Goal: Information Seeking & Learning: Learn about a topic

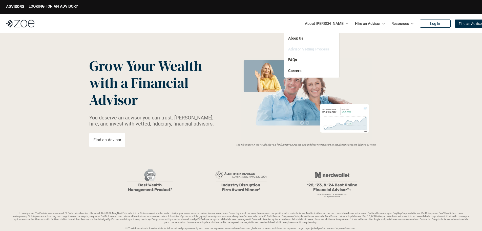
click at [318, 50] on link "Advisor Vetting Process" at bounding box center [308, 49] width 41 height 5
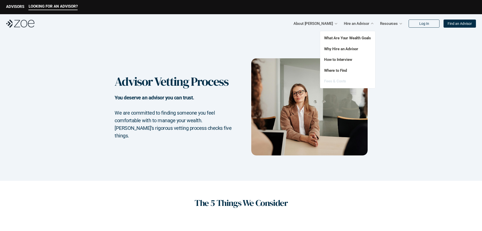
click at [343, 82] on link "Fees & Costs" at bounding box center [335, 81] width 22 height 5
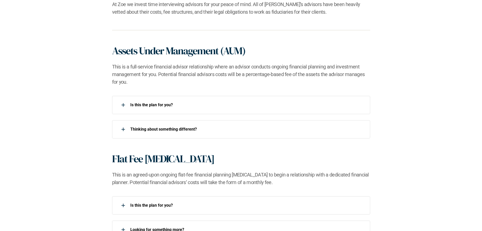
scroll to position [354, 0]
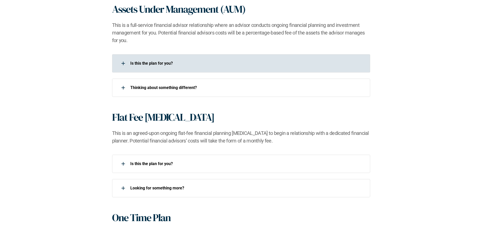
click at [162, 64] on p "Is this the plan for you?​" at bounding box center [246, 63] width 233 height 5
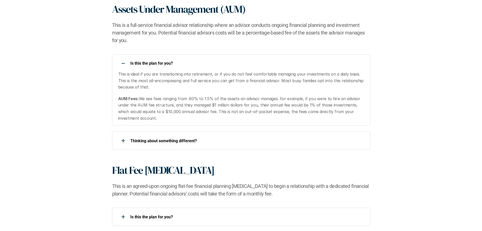
click at [163, 63] on p "Is this the plan for you?​" at bounding box center [246, 63] width 233 height 5
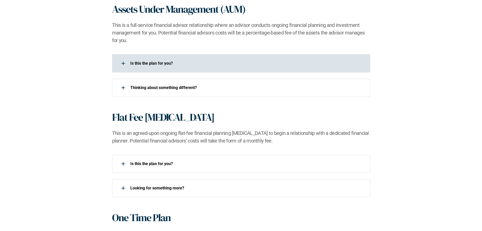
click at [170, 68] on div "Is this the plan for you?​" at bounding box center [238, 63] width 252 height 10
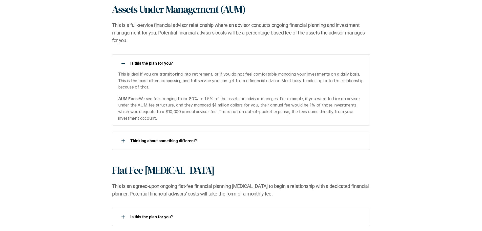
click at [169, 68] on div "Is this the plan for you?​" at bounding box center [238, 63] width 252 height 10
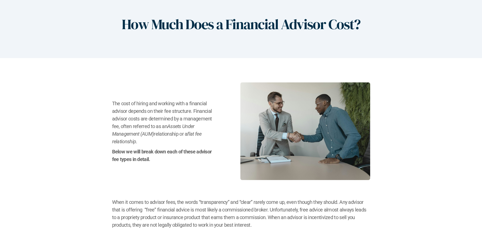
scroll to position [0, 0]
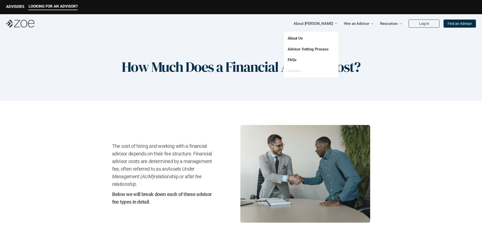
click at [294, 71] on link "Careers" at bounding box center [294, 70] width 13 height 5
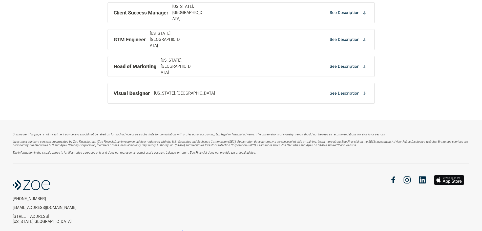
scroll to position [601, 0]
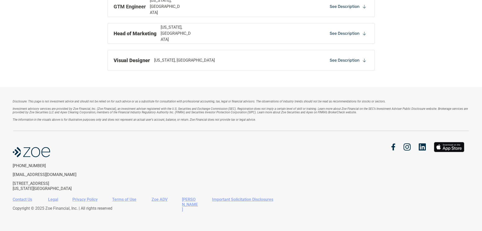
click at [159, 200] on link "Zoe ADV" at bounding box center [160, 199] width 16 height 5
